Goal: Find contact information: Find contact information

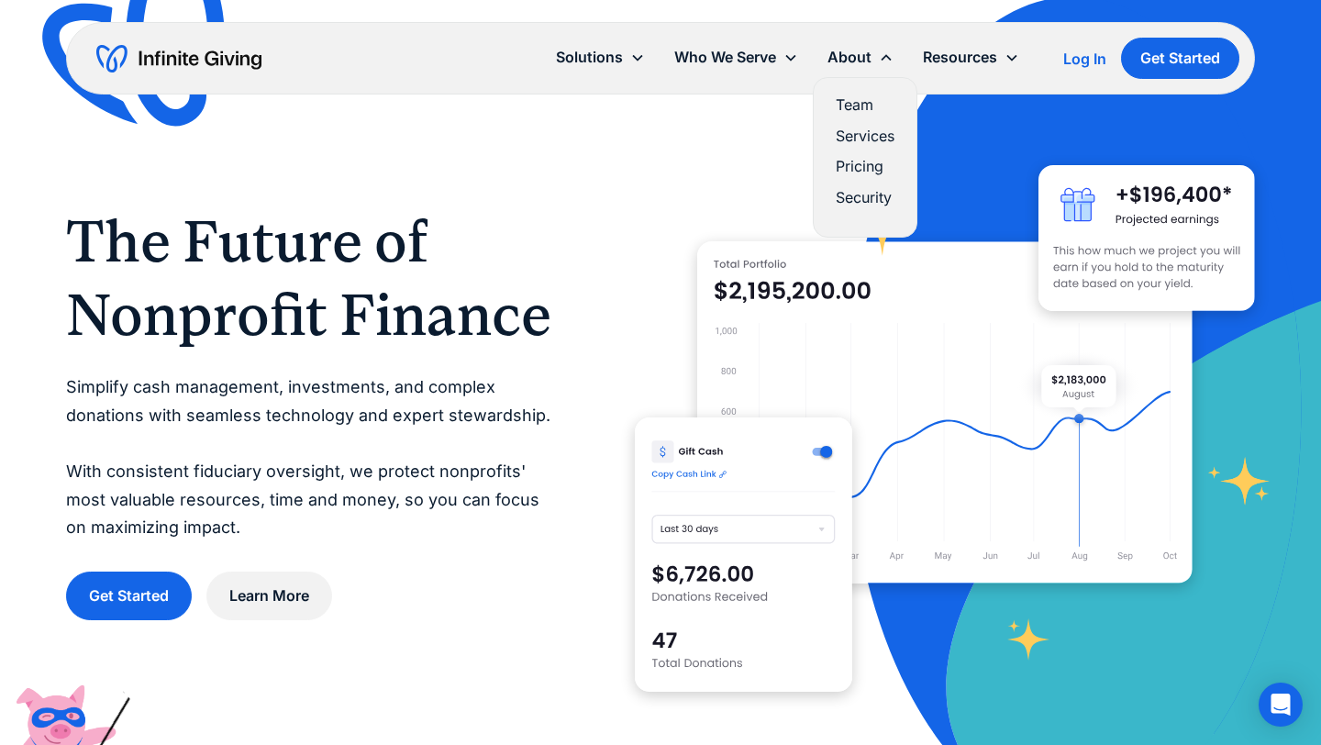
click at [854, 105] on link "Team" at bounding box center [865, 105] width 59 height 25
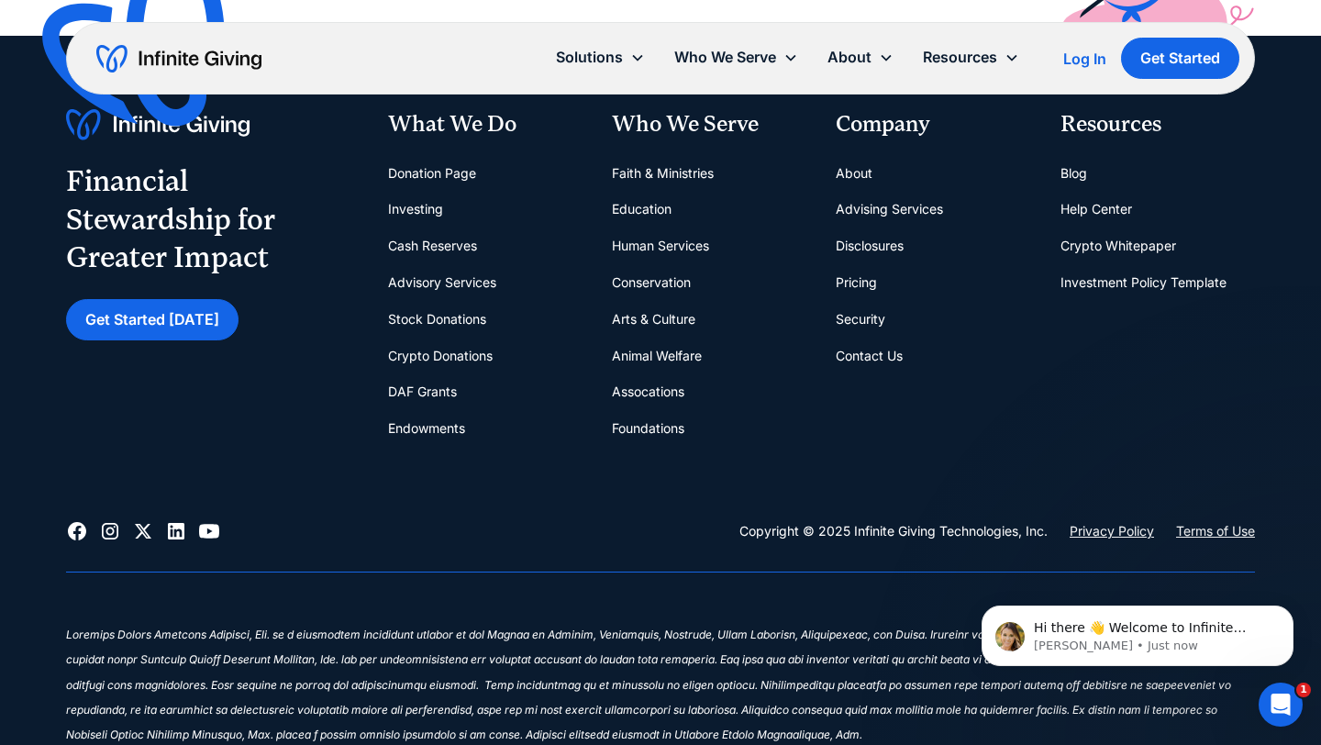
click at [857, 360] on link "Contact Us" at bounding box center [869, 356] width 67 height 37
